Goal: Task Accomplishment & Management: Use online tool/utility

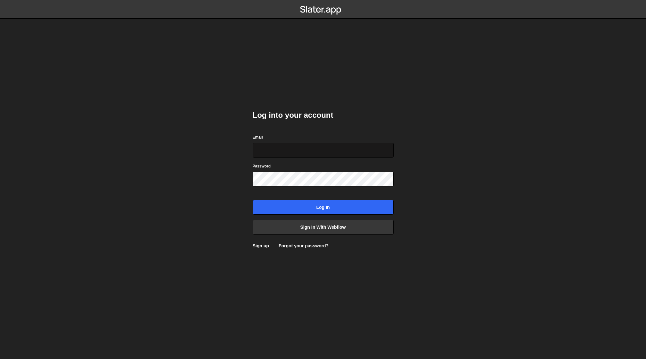
click at [280, 154] on input "Email" at bounding box center [323, 150] width 141 height 15
type input "allo@sergecote.com"
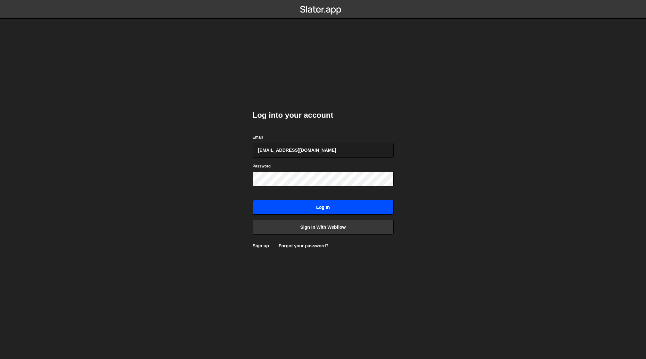
click at [328, 207] on input "Log in" at bounding box center [323, 207] width 141 height 15
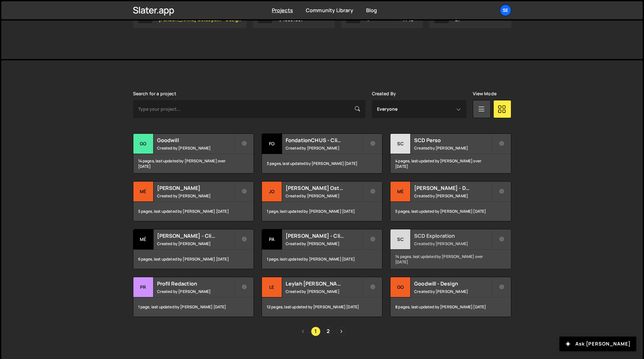
scroll to position [134, 0]
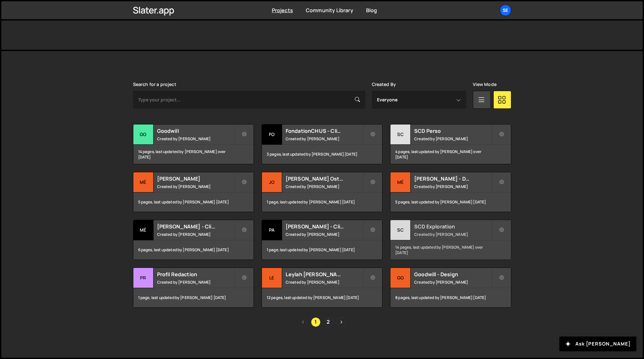
click at [399, 229] on div "SC" at bounding box center [400, 230] width 20 height 20
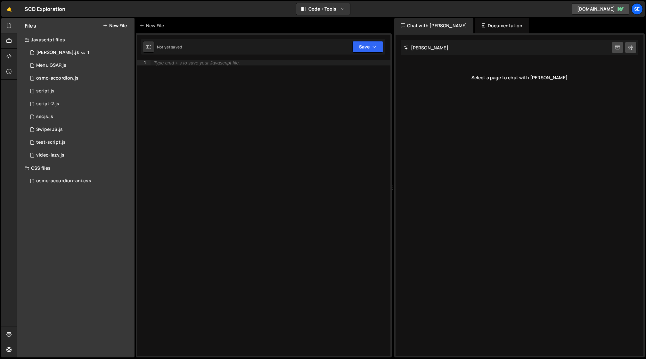
click at [115, 25] on button "New File" at bounding box center [115, 25] width 24 height 5
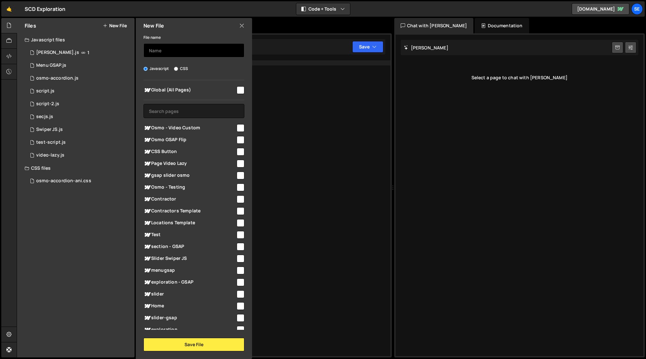
click at [162, 52] on input "text" at bounding box center [194, 50] width 101 height 14
type input "osmo-video"
click at [238, 129] on input "checkbox" at bounding box center [241, 128] width 8 height 8
checkbox input "true"
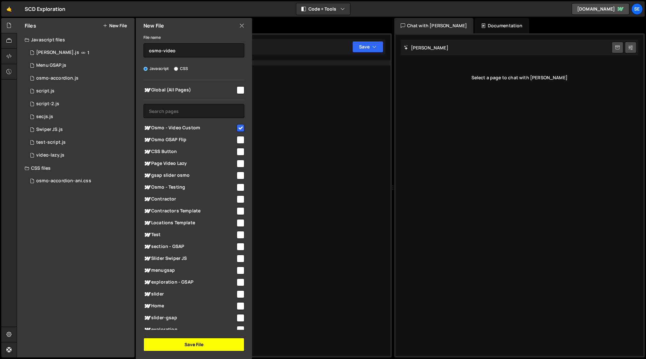
click at [205, 345] on button "Save File" at bounding box center [194, 343] width 101 height 13
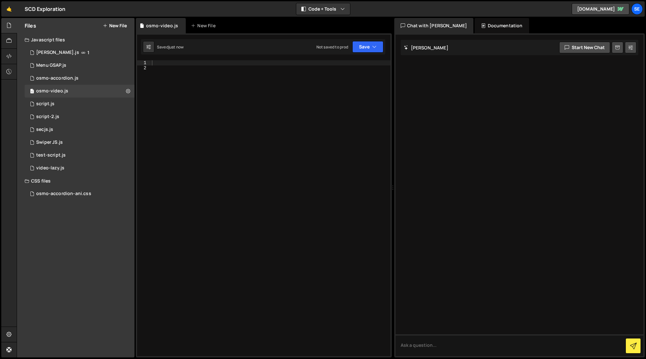
click at [168, 71] on div at bounding box center [271, 213] width 240 height 306
click at [167, 64] on div at bounding box center [271, 213] width 240 height 306
paste textarea "});"
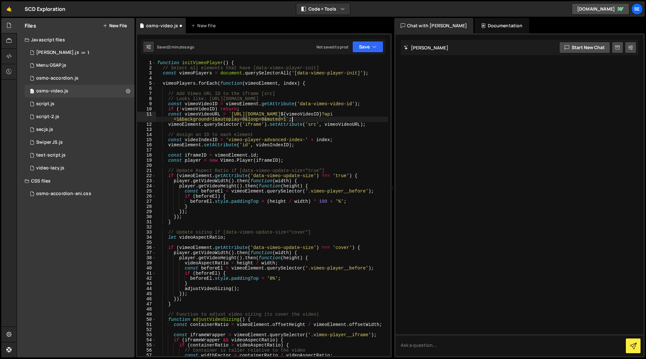
click at [316, 120] on div "function initVimeoPlayer ( ) { // Select all elements that have [data-vimeo-pla…" at bounding box center [272, 213] width 232 height 306
drag, startPoint x: 316, startPoint y: 113, endPoint x: 232, endPoint y: 112, distance: 84.0
click at [232, 112] on div "function initVimeoPlayer ( ) { // Select all elements that have [data-vimeo-pla…" at bounding box center [272, 213] width 232 height 306
paste textarea "iframe.mediadelivery.net/embed/480129"
drag, startPoint x: 273, startPoint y: 119, endPoint x: 221, endPoint y: 117, distance: 51.3
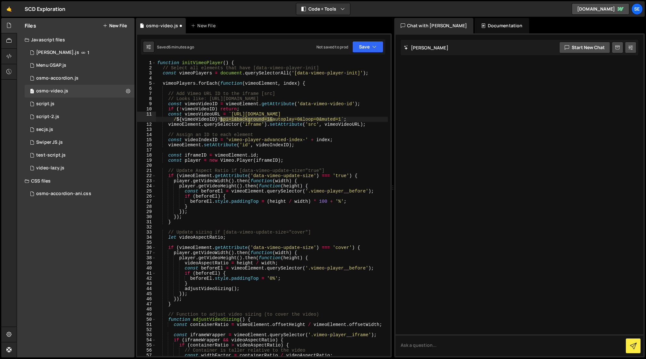
click at [221, 117] on div "function initVimeoPlayer ( ) { // Select all elements that have [data-vimeo-pla…" at bounding box center [272, 213] width 232 height 306
click at [284, 124] on div "function initVimeoPlayer ( ) { // Select all elements that have [data-vimeo-pla…" at bounding box center [272, 213] width 232 height 306
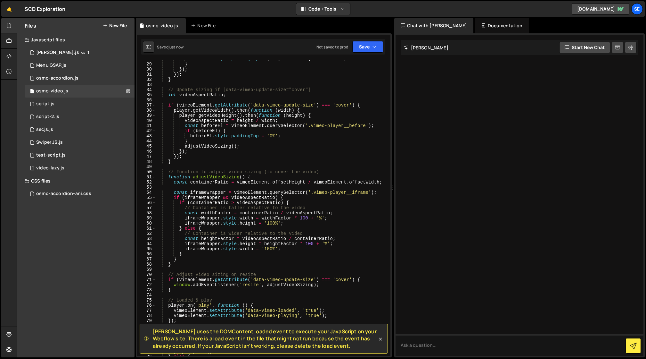
scroll to position [152, 0]
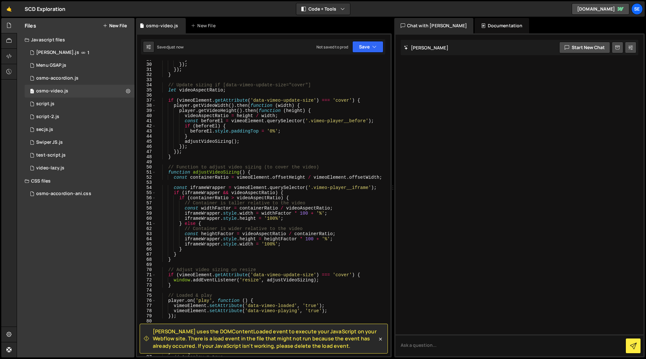
click at [381, 337] on icon at bounding box center [381, 339] width 6 height 6
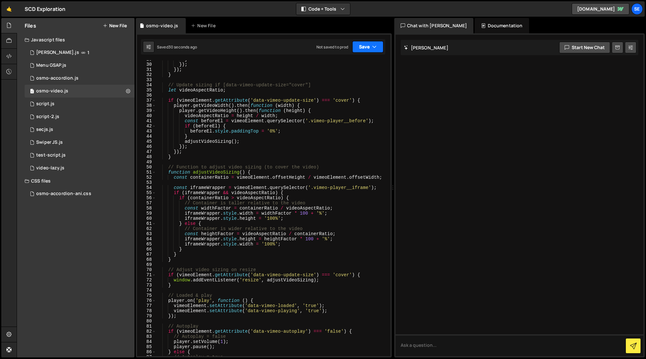
click at [374, 46] on icon "button" at bounding box center [374, 47] width 4 height 6
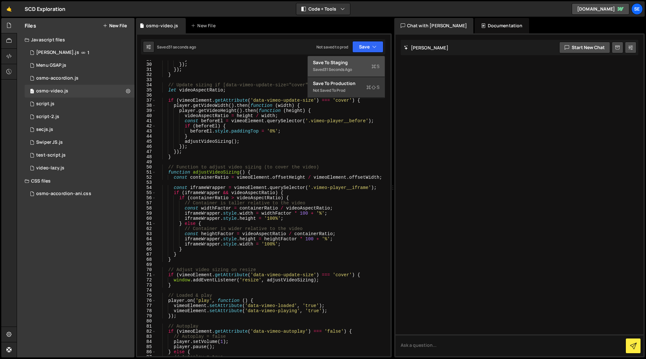
click at [339, 63] on div "Save to Staging S" at bounding box center [346, 62] width 67 height 6
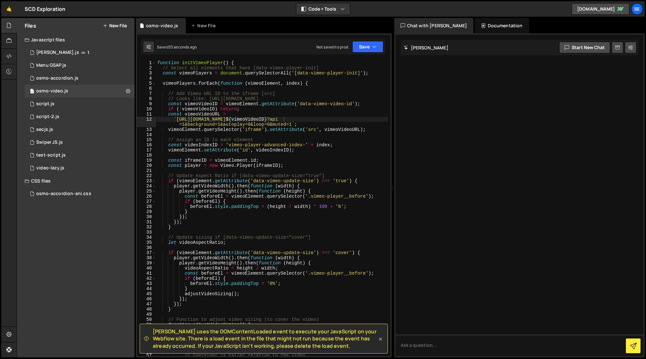
click at [379, 337] on icon at bounding box center [381, 339] width 6 height 6
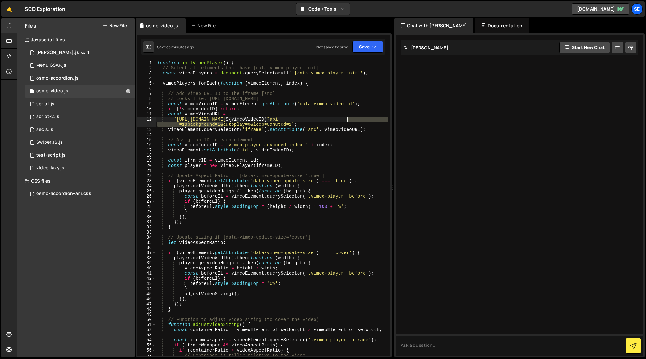
drag, startPoint x: 223, startPoint y: 124, endPoint x: 348, endPoint y: 120, distance: 124.7
click at [347, 119] on div "function initVimeoPlayer ( ) { // Select all elements that have [data-vimeo-pla…" at bounding box center [272, 213] width 232 height 306
type textarea "`https://iframe.mediadelivery.net/embed/480129/${vimeoVideoID}?autoplay=0&loop=…"
click at [364, 47] on button "Save" at bounding box center [368, 47] width 31 height 12
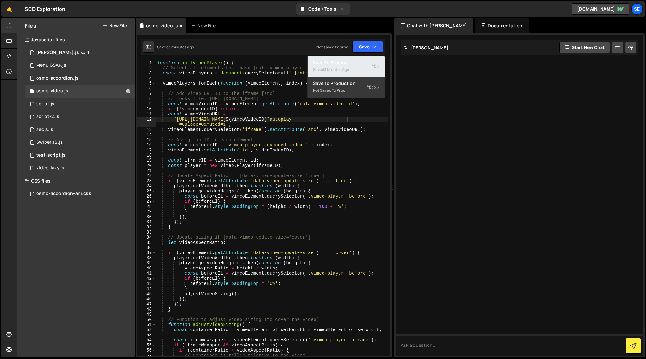
click at [344, 66] on div "Saved 3 minutes ago" at bounding box center [346, 70] width 67 height 8
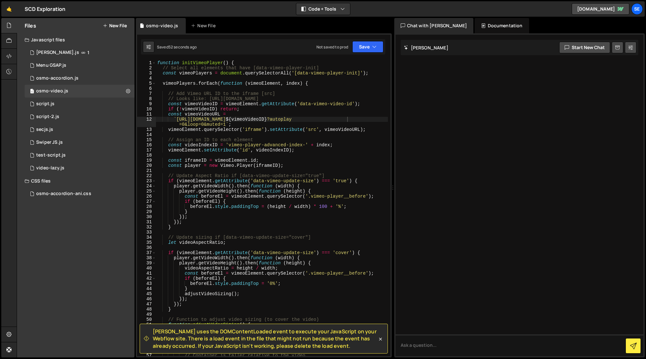
click at [378, 338] on icon at bounding box center [381, 339] width 6 height 6
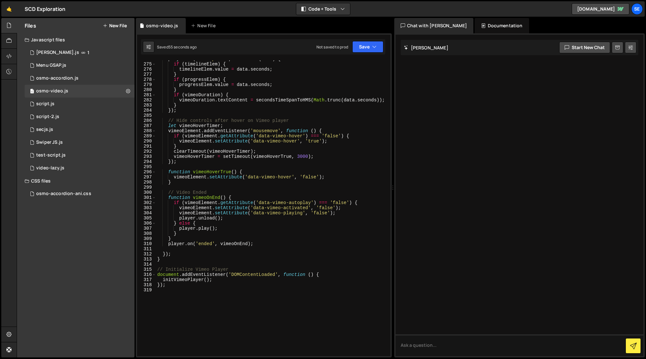
scroll to position [1511, 0]
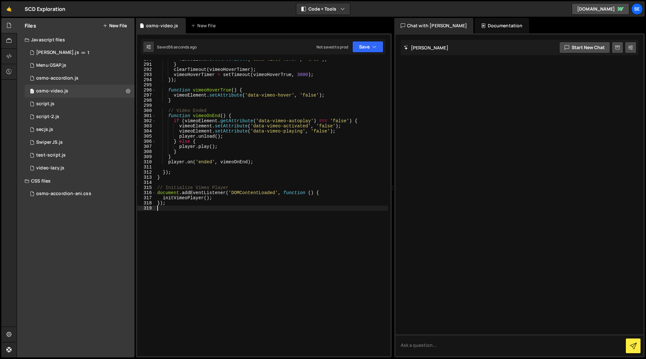
click at [188, 208] on div "vimeoElement . setAttribute ( 'data-vimeo-hover' , 'true' ) ; } clearTimeout ( …" at bounding box center [272, 210] width 232 height 306
drag, startPoint x: 153, startPoint y: 200, endPoint x: 149, endPoint y: 202, distance: 3.9
click at [149, 202] on div "290 291 292 293 294 295 296 297 298 299 300 301 302 303 304 305 306 307 308 309…" at bounding box center [264, 207] width 254 height 295
type textarea "});"
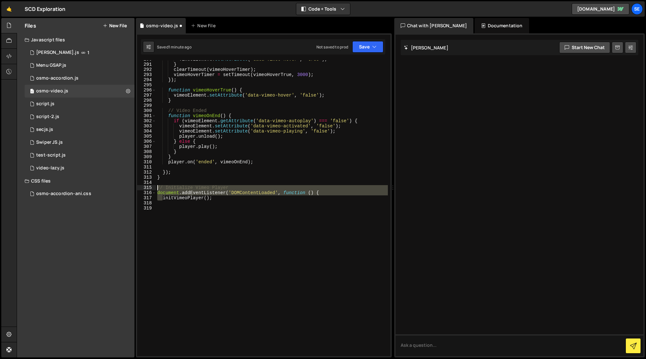
drag, startPoint x: 161, startPoint y: 196, endPoint x: 155, endPoint y: 189, distance: 9.4
click at [155, 189] on div "290 291 292 293 294 295 296 297 298 299 300 301 302 303 304 305 306 307 308 309…" at bounding box center [264, 207] width 254 height 295
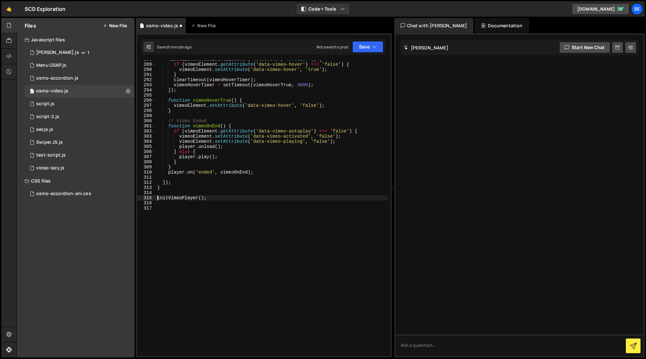
scroll to position [1501, 0]
click at [367, 46] on button "Save" at bounding box center [368, 47] width 31 height 12
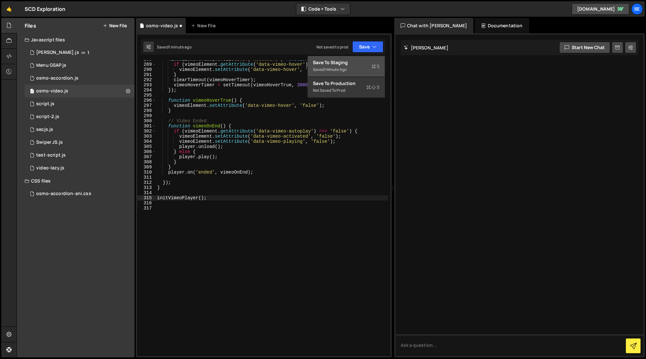
click at [360, 65] on div "Save to Staging S" at bounding box center [346, 62] width 67 height 6
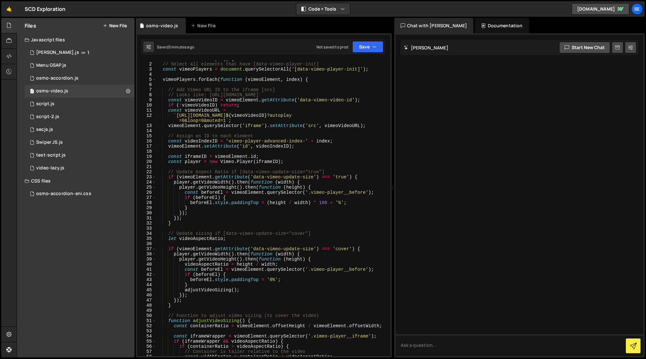
scroll to position [0, 0]
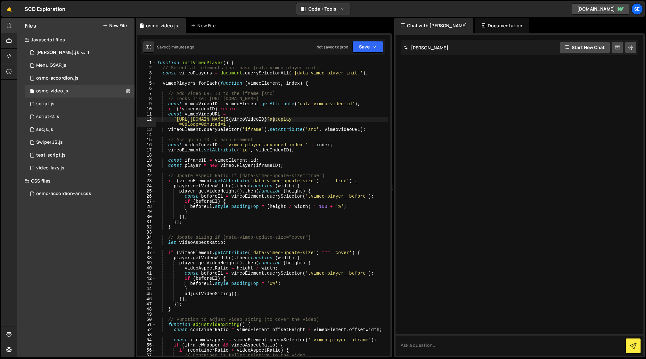
drag, startPoint x: 272, startPoint y: 120, endPoint x: 276, endPoint y: 120, distance: 4.2
click at [272, 119] on div "function initVimeoPlayer ( ) { // Select all elements that have [data-vimeo-pla…" at bounding box center [272, 213] width 232 height 306
drag, startPoint x: 303, startPoint y: 118, endPoint x: 177, endPoint y: 118, distance: 125.3
click at [177, 118] on div "function initVimeoPlayer ( ) { // Select all elements that have [data-vimeo-pla…" at bounding box center [272, 213] width 232 height 306
paste textarea "play"
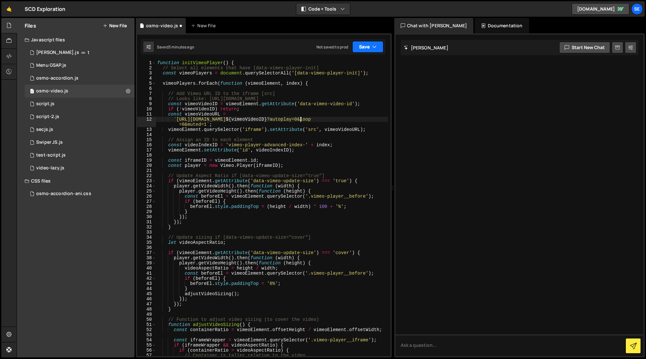
click at [365, 46] on button "Save" at bounding box center [368, 47] width 31 height 12
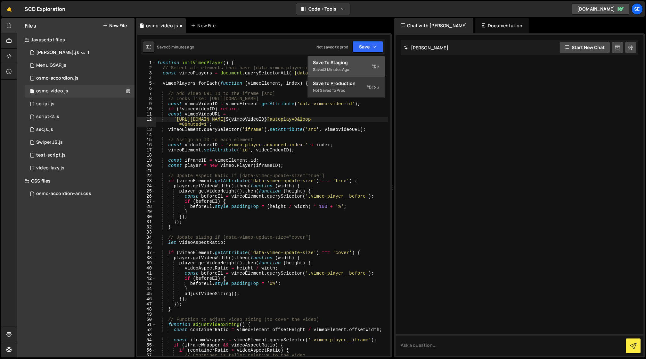
click at [344, 63] on div "Save to Staging S" at bounding box center [346, 62] width 67 height 6
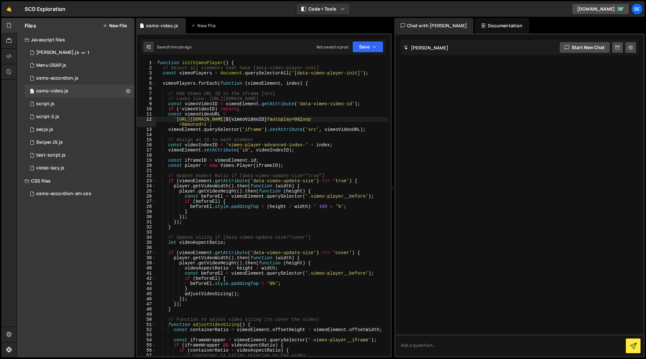
click at [279, 119] on div "function initVimeoPlayer ( ) { // Select all elements that have [data-vimeo-pla…" at bounding box center [272, 213] width 232 height 306
drag, startPoint x: 279, startPoint y: 118, endPoint x: 268, endPoint y: 130, distance: 17.0
click at [268, 118] on div "function initVimeoPlayer ( ) { // Select all elements that have [data-vimeo-pla…" at bounding box center [272, 213] width 232 height 306
click at [369, 48] on button "Save" at bounding box center [368, 47] width 31 height 12
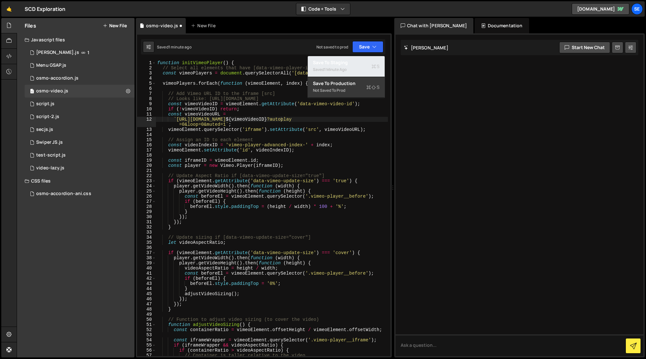
click at [360, 62] on div "Save to Staging S" at bounding box center [346, 62] width 67 height 6
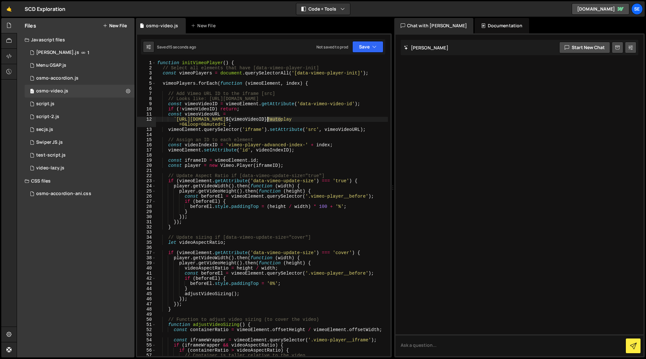
drag, startPoint x: 281, startPoint y: 119, endPoint x: 268, endPoint y: 119, distance: 13.5
click at [268, 119] on div "function initVimeoPlayer ( ) { // Select all elements that have [data-vimeo-pla…" at bounding box center [272, 213] width 232 height 306
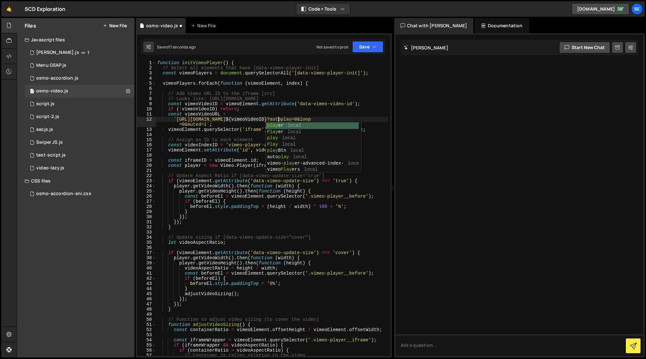
scroll to position [0, 8]
click at [316, 109] on div "function initVimeoPlayer ( ) { // Select all elements that have [data-vimeo-pla…" at bounding box center [272, 213] width 232 height 306
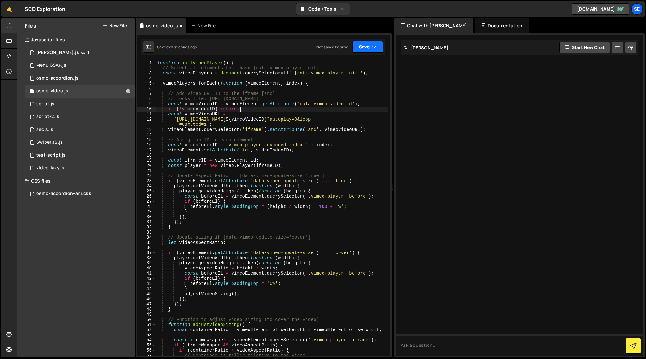
click at [368, 47] on button "Save" at bounding box center [368, 47] width 31 height 12
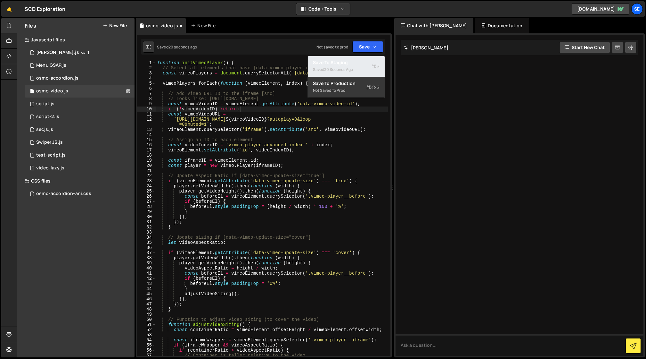
click at [355, 63] on div "Save to Staging S" at bounding box center [346, 62] width 67 height 6
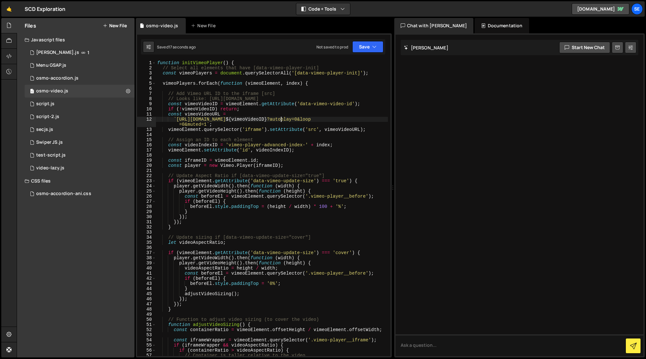
drag, startPoint x: 281, startPoint y: 118, endPoint x: 286, endPoint y: 126, distance: 8.8
click at [281, 118] on div "function initVimeoPlayer ( ) { // Select all elements that have [data-vimeo-pla…" at bounding box center [272, 213] width 232 height 306
click at [365, 46] on button "Save" at bounding box center [368, 47] width 31 height 12
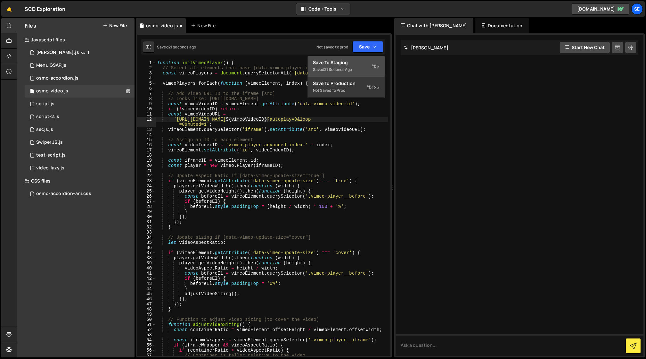
click at [357, 63] on div "Save to Staging S" at bounding box center [346, 62] width 67 height 6
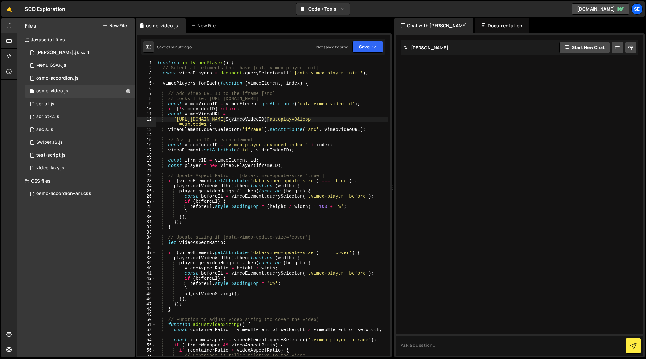
click at [267, 122] on div "function initVimeoPlayer ( ) { // Select all elements that have [data-vimeo-pla…" at bounding box center [272, 213] width 232 height 306
drag, startPoint x: 267, startPoint y: 119, endPoint x: 266, endPoint y: 128, distance: 8.8
click at [267, 119] on div "function initVimeoPlayer ( ) { // Select all elements that have [data-vimeo-pla…" at bounding box center [272, 213] width 232 height 306
type textarea "`https://iframe.mediadelivery.net/play/480129/${vimeoVideoID}?autoplay=0&loop=0…"
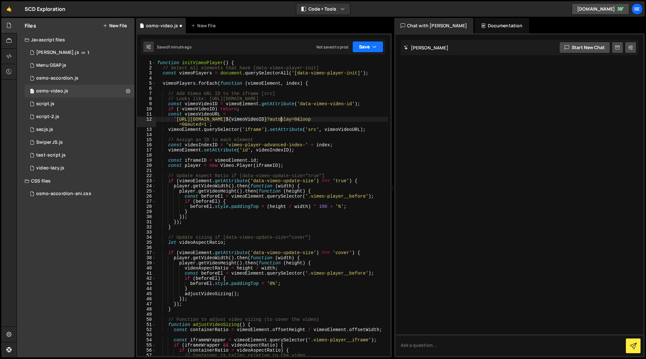
drag, startPoint x: 367, startPoint y: 44, endPoint x: 364, endPoint y: 47, distance: 3.7
click at [367, 44] on button "Save" at bounding box center [368, 47] width 31 height 12
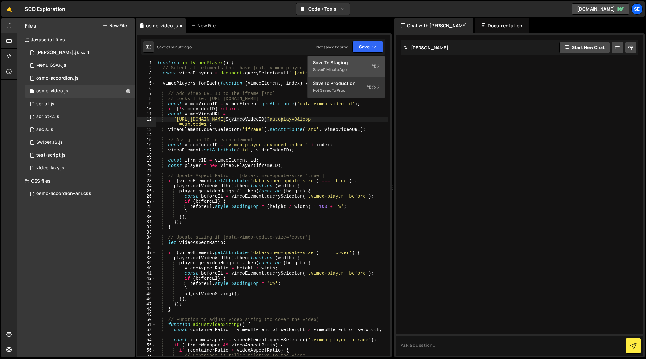
click at [362, 63] on div "Save to Staging S" at bounding box center [346, 62] width 67 height 6
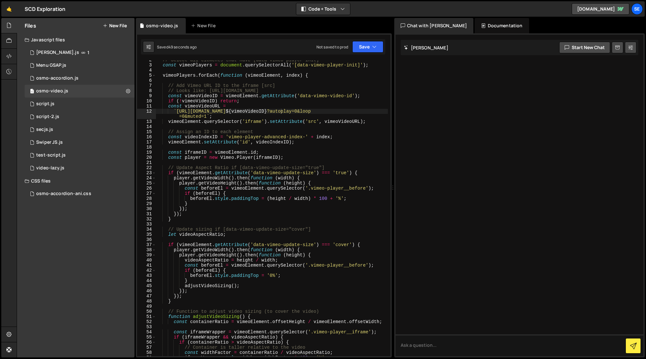
scroll to position [0, 0]
